Goal: Transaction & Acquisition: Purchase product/service

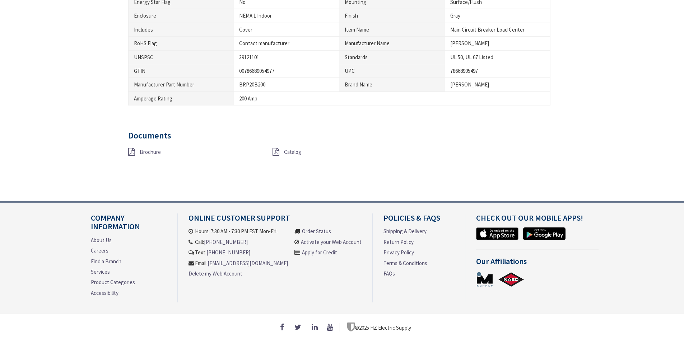
type input "[GEOGRAPHIC_DATA], [GEOGRAPHIC_DATA]"
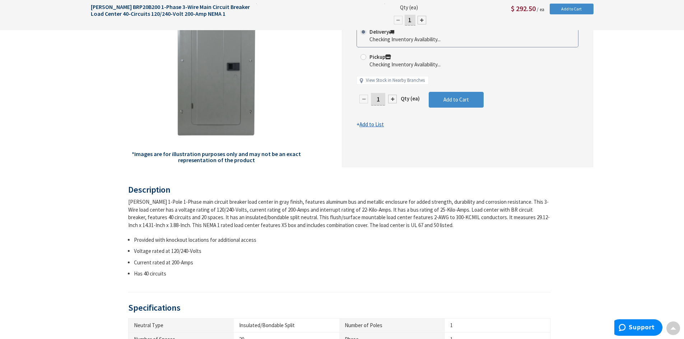
scroll to position [52, 0]
